Goal: Register for event/course

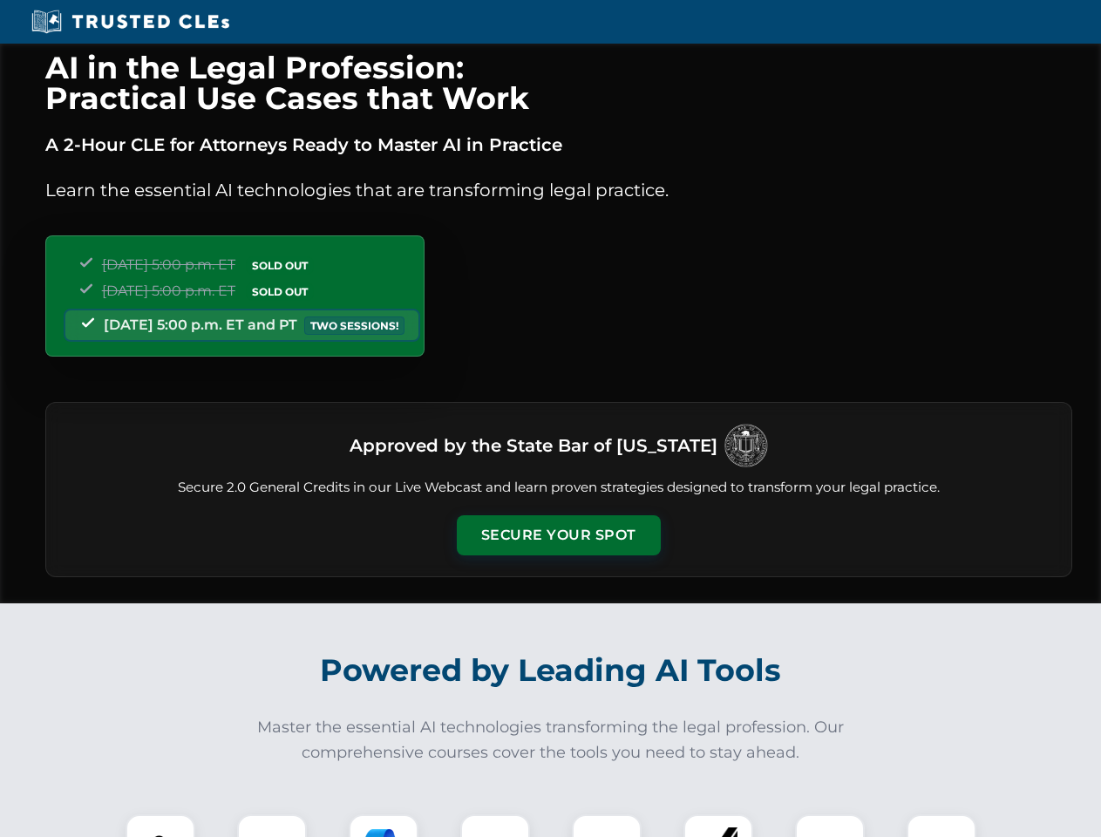
click at [558, 535] on button "Secure Your Spot" at bounding box center [559, 535] width 204 height 40
click at [160, 825] on img at bounding box center [160, 849] width 51 height 51
click at [272, 825] on div at bounding box center [272, 849] width 70 height 70
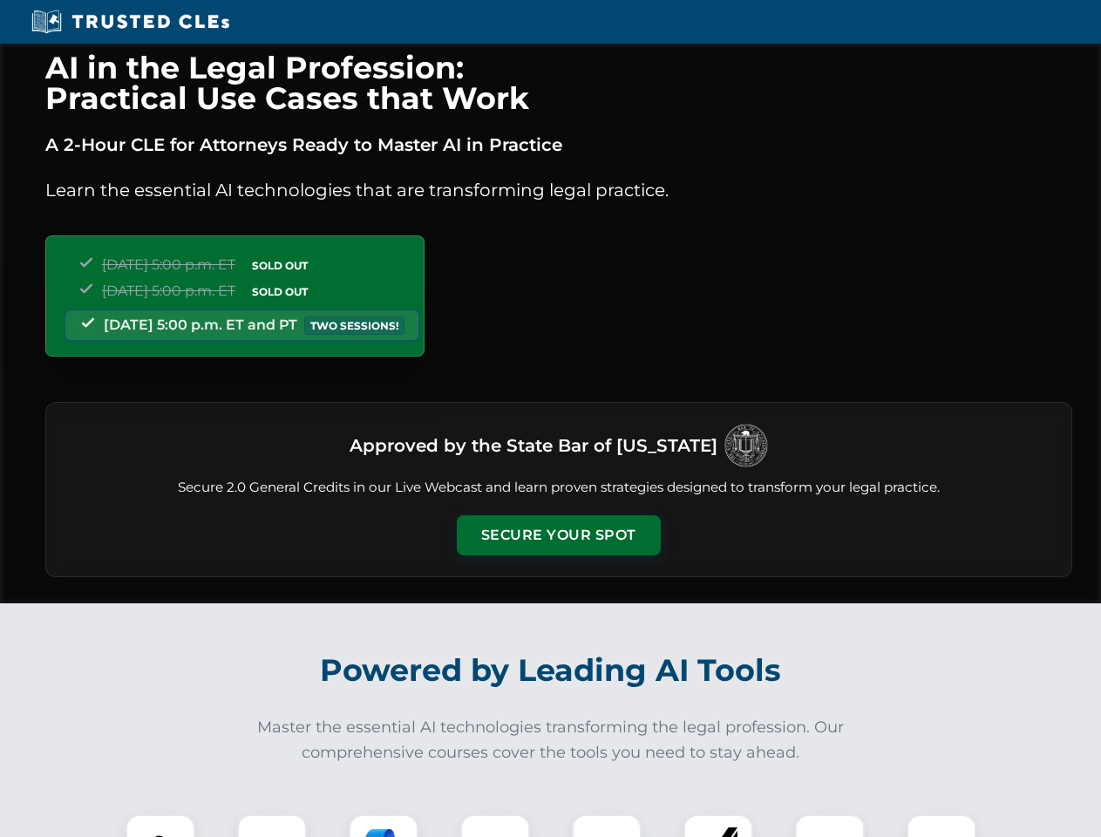
scroll to position [1511, 0]
